Goal: Task Accomplishment & Management: Use online tool/utility

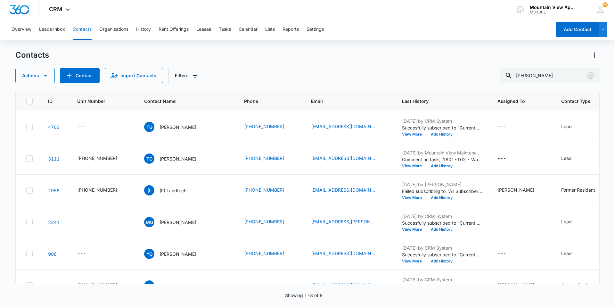
drag, startPoint x: 553, startPoint y: 74, endPoint x: 120, endPoint y: -24, distance: 443.8
click at [120, 0] on html "CRM Apps Reputation Websites Forms CRM Email Social Content Ads Intelligence Fi…" at bounding box center [307, 153] width 615 height 307
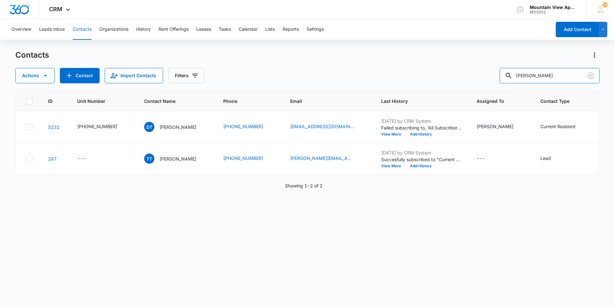
drag, startPoint x: 568, startPoint y: 73, endPoint x: 437, endPoint y: 75, distance: 130.9
click at [437, 75] on div "Actions Contact Import Contacts Filters [PERSON_NAME]" at bounding box center [307, 75] width 584 height 15
drag, startPoint x: 553, startPoint y: 77, endPoint x: 115, endPoint y: 30, distance: 440.6
click at [112, 28] on div "Overview Leads Inbox Contacts Organizations History Rent Offerings Leases Tasks…" at bounding box center [307, 162] width 615 height 287
type input "[PERSON_NAME]"
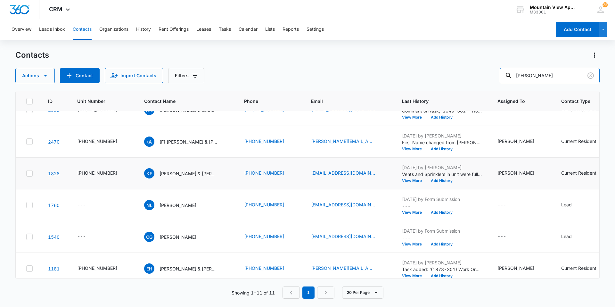
scroll to position [160, 0]
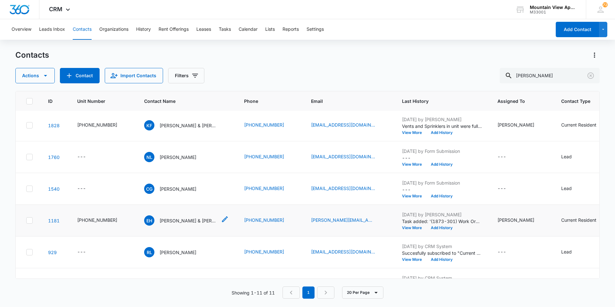
click at [171, 221] on p "[PERSON_NAME] & [PERSON_NAME] [PERSON_NAME]" at bounding box center [188, 220] width 58 height 7
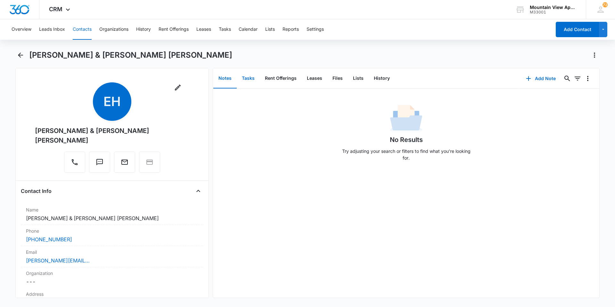
click at [253, 79] on button "Tasks" at bounding box center [248, 78] width 23 height 20
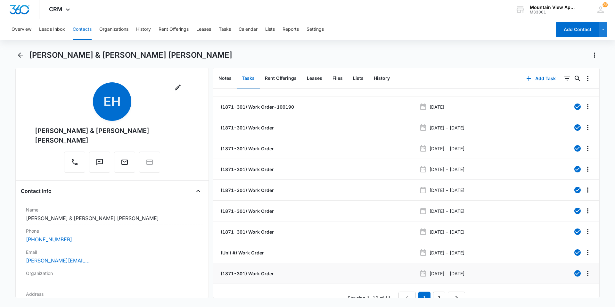
scroll to position [24, 0]
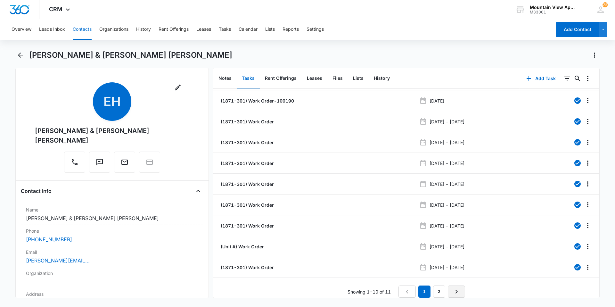
click at [452, 288] on icon "Next Page" at bounding box center [456, 291] width 8 height 8
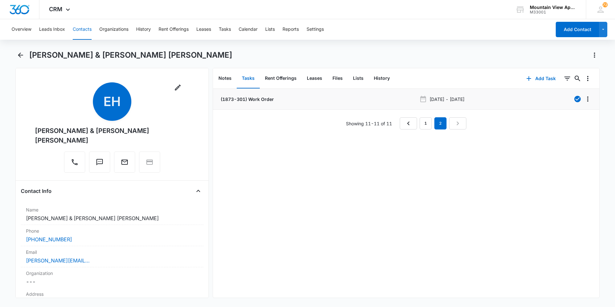
click at [257, 99] on p "(1873-301) Work Order" at bounding box center [246, 99] width 54 height 7
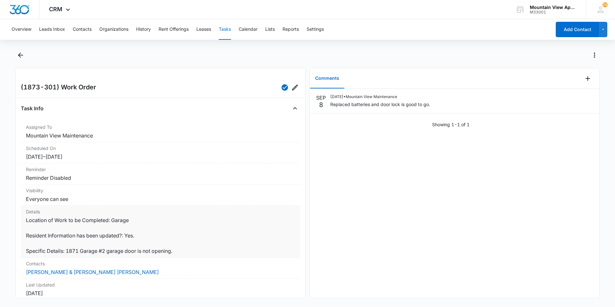
scroll to position [32, 0]
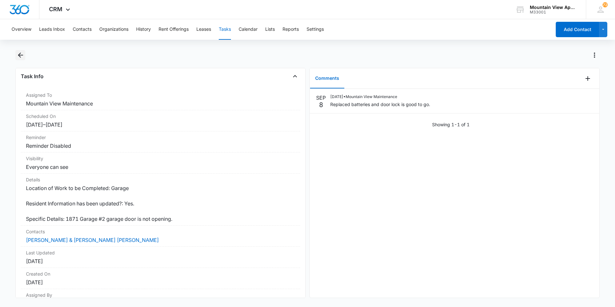
click at [20, 59] on icon "Back" at bounding box center [21, 55] width 8 height 8
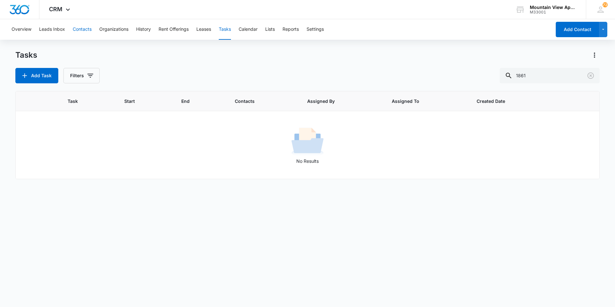
click at [89, 25] on button "Contacts" at bounding box center [82, 29] width 19 height 20
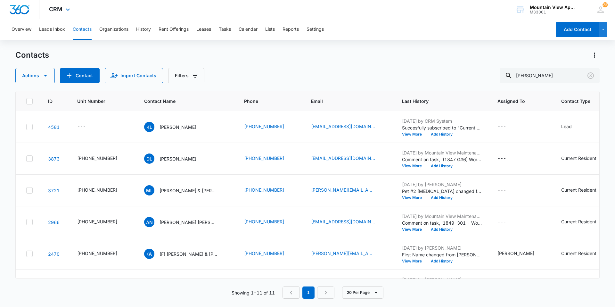
scroll to position [160, 0]
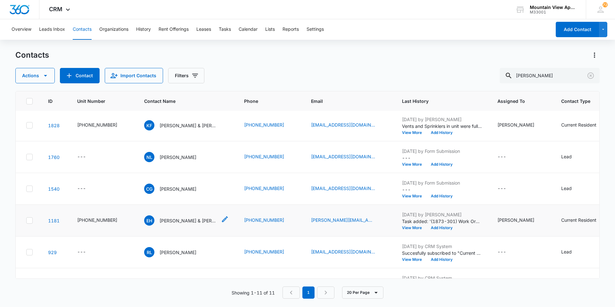
click at [179, 219] on p "[PERSON_NAME] & [PERSON_NAME] [PERSON_NAME]" at bounding box center [188, 220] width 58 height 7
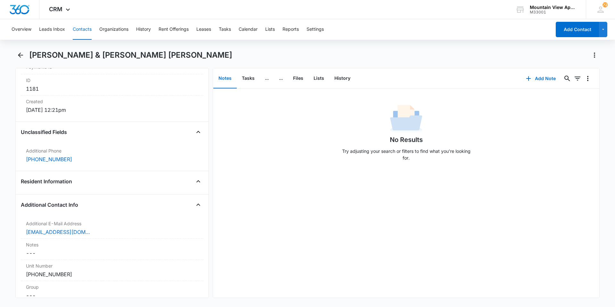
scroll to position [448, 0]
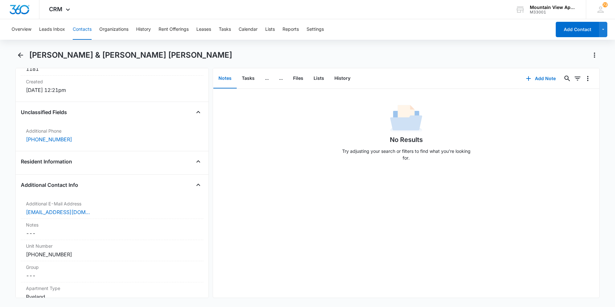
click at [81, 30] on button "Contacts" at bounding box center [82, 29] width 19 height 20
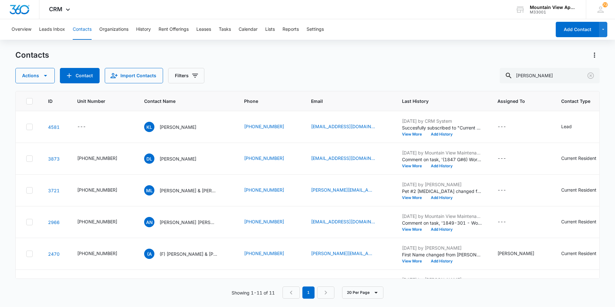
scroll to position [160, 0]
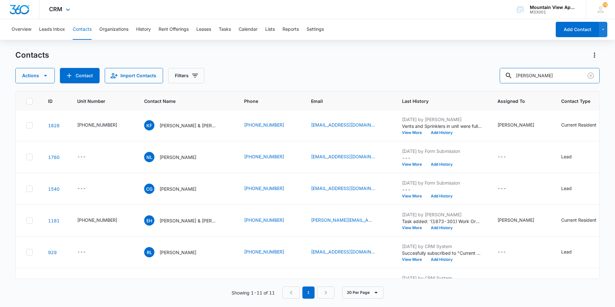
drag, startPoint x: 535, startPoint y: 76, endPoint x: 137, endPoint y: 8, distance: 403.8
click at [141, 16] on div "CRM Apps Reputation Websites Forms CRM Email Social Content Ads Intelligence Fi…" at bounding box center [307, 153] width 615 height 306
type input "[PERSON_NAME]"
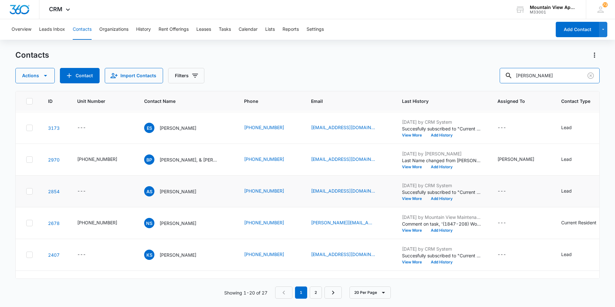
scroll to position [416, 0]
